Goal: Information Seeking & Learning: Learn about a topic

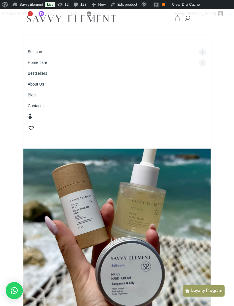
click at [35, 63] on link "Home care" at bounding box center [116, 62] width 187 height 9
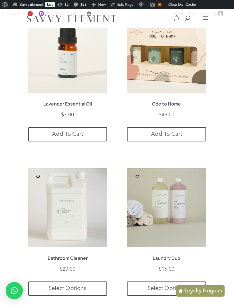
scroll to position [703, 0]
click at [183, 104] on h1 "Ode to Home" at bounding box center [166, 106] width 63 height 8
click at [187, 59] on img at bounding box center [166, 53] width 79 height 79
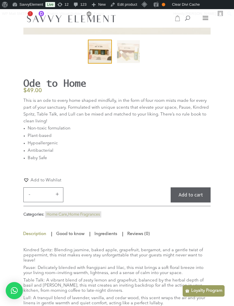
scroll to position [182, 0]
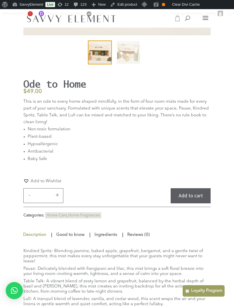
click at [31, 103] on p "This is an ode to every home shaped mindfully, in the form of four room mists m…" at bounding box center [116, 111] width 187 height 27
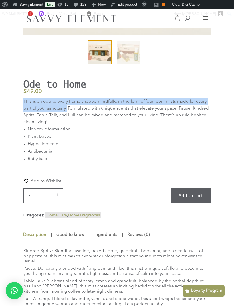
copy p "This is an ode to every home shaped mindfully, in the form of four room mists m…"
click at [67, 109] on p "This is an ode to every home shaped mindfully, in the form of four room mists m…" at bounding box center [116, 111] width 187 height 27
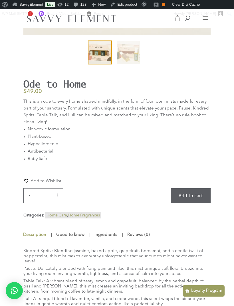
click at [28, 102] on p "This is an ode to every home shaped mindfully, in the form of four room mists m…" at bounding box center [116, 111] width 187 height 27
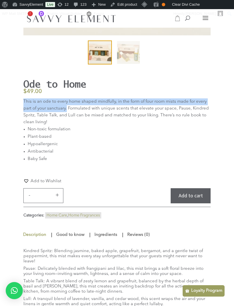
copy p "This is an ode to every home shaped mindfully, in the form of four room mists m…"
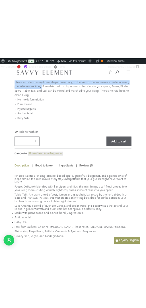
scroll to position [187, 0]
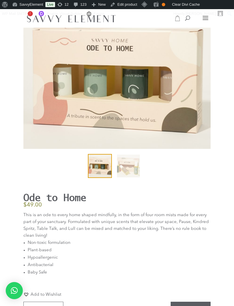
click at [29, 197] on h1 "Ode to Home" at bounding box center [93, 197] width 140 height 11
click at [29, 216] on p "This is an ode to every home shaped mindfully, in the form of four room mists m…" at bounding box center [116, 225] width 187 height 27
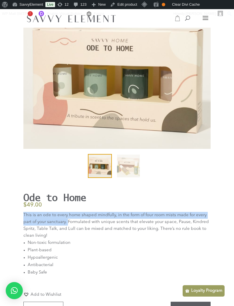
copy p "This is an ode to every home shaped mindfully, in the form of four room mists m…"
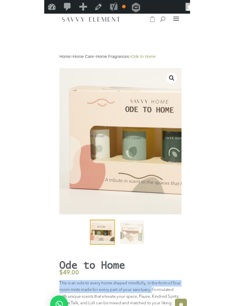
scroll to position [5, 0]
